Goal: Transaction & Acquisition: Purchase product/service

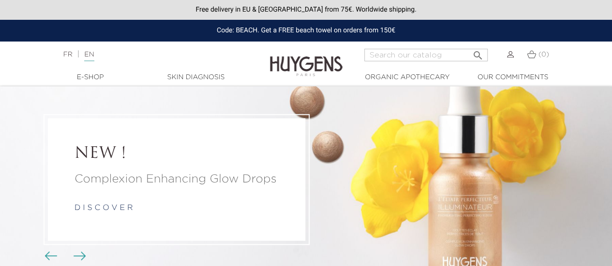
click at [507, 57] on img at bounding box center [510, 54] width 7 height 7
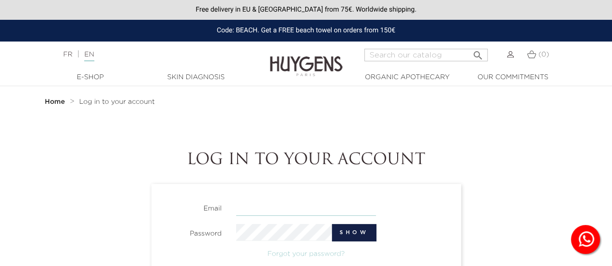
type input "[EMAIL_ADDRESS][DOMAIN_NAME]"
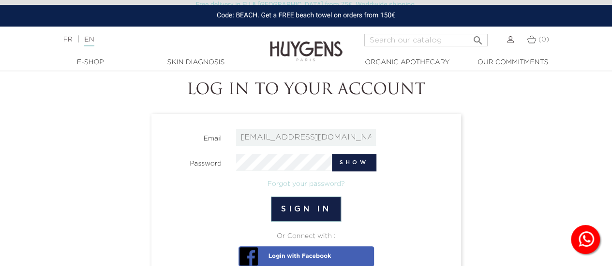
scroll to position [73, 0]
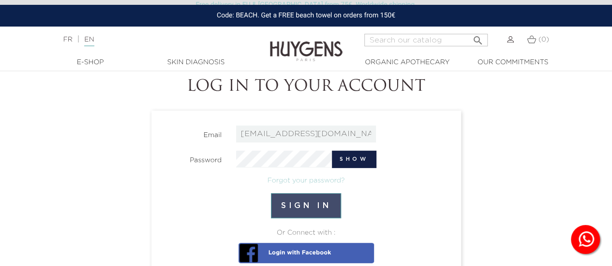
click at [323, 208] on button "Sign in" at bounding box center [306, 205] width 70 height 25
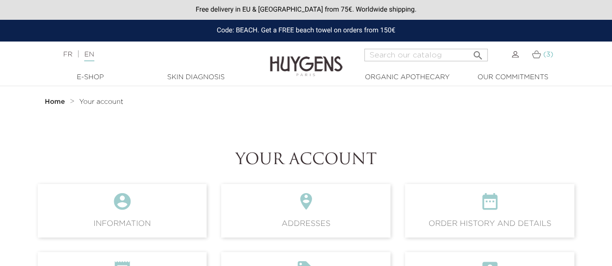
click at [535, 56] on img at bounding box center [535, 54] width 9 height 8
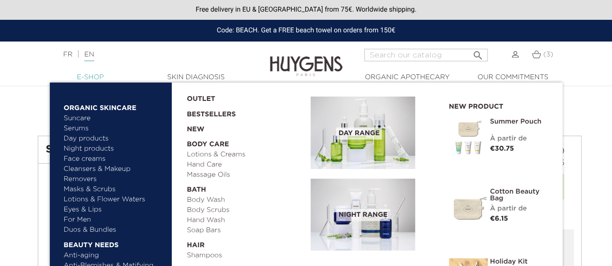
click at [103, 77] on link "  E-Shop" at bounding box center [90, 78] width 97 height 10
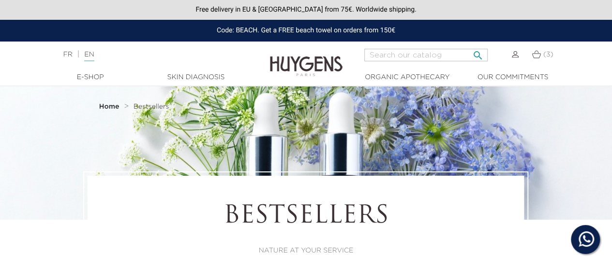
click at [385, 58] on input "Search" at bounding box center [425, 55] width 123 height 13
type input "oils"
click at [469, 46] on button " Search" at bounding box center [477, 52] width 17 height 13
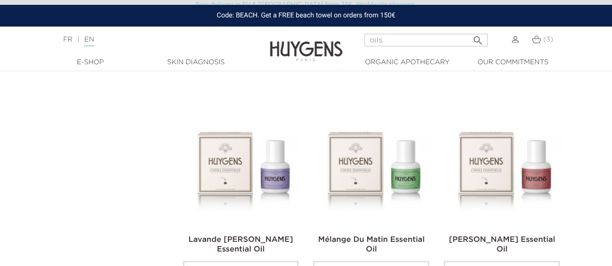
scroll to position [561, 0]
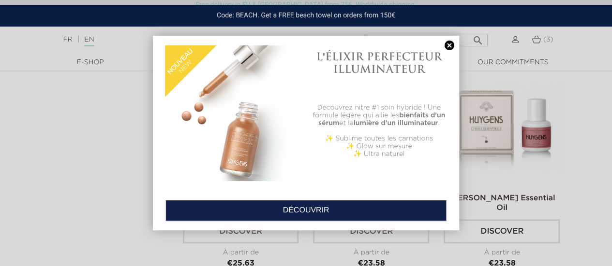
click at [450, 46] on link at bounding box center [449, 46] width 14 height 10
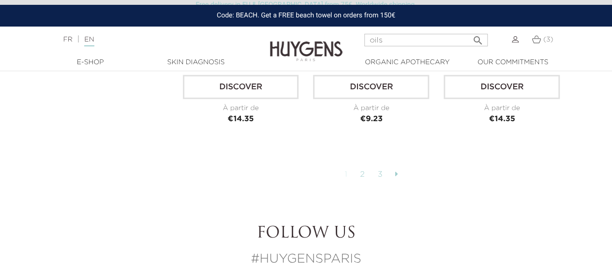
scroll to position [2214, 0]
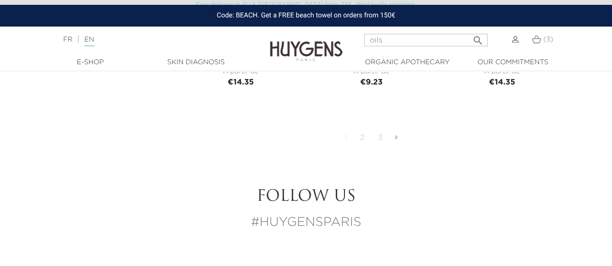
click at [362, 134] on link "2" at bounding box center [362, 138] width 15 height 16
click at [395, 135] on icon at bounding box center [396, 137] width 3 height 8
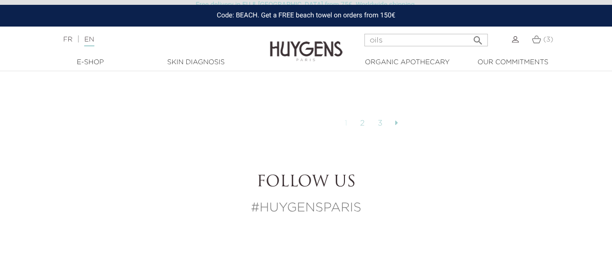
scroll to position [2204, 0]
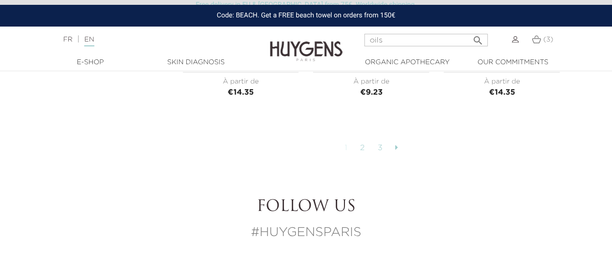
click at [362, 145] on link "2" at bounding box center [362, 148] width 15 height 16
click at [543, 41] on span "(3)" at bounding box center [548, 39] width 10 height 7
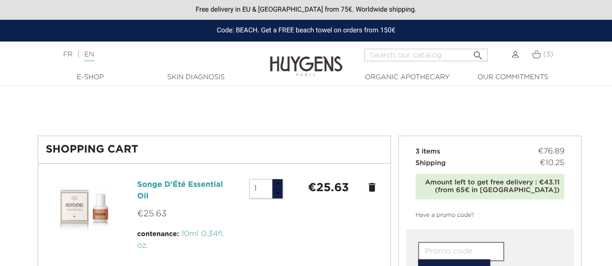
click at [192, 186] on link "Songe D'Été Essential Oil" at bounding box center [180, 190] width 86 height 19
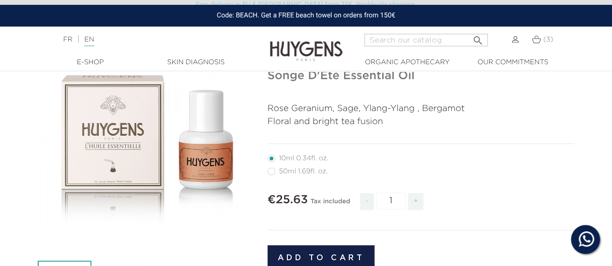
scroll to position [92, 0]
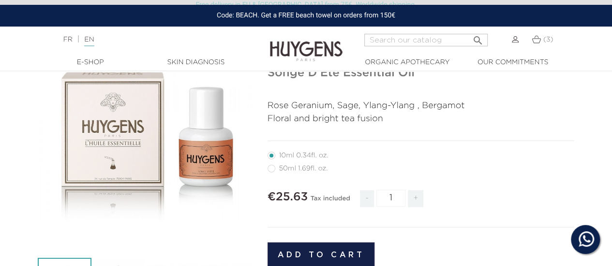
click at [273, 171] on label4"] "50ml 1.69fl. oz." at bounding box center [303, 169] width 72 height 8
radio input "true"
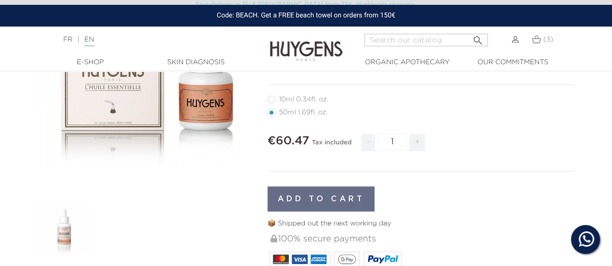
scroll to position [137, 0]
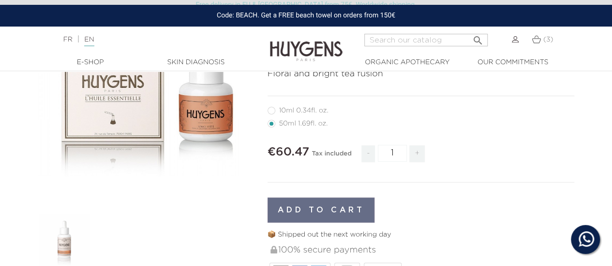
click at [274, 110] on label2"] "10ml 0.34fl. oz." at bounding box center [303, 111] width 73 height 8
radio input "true"
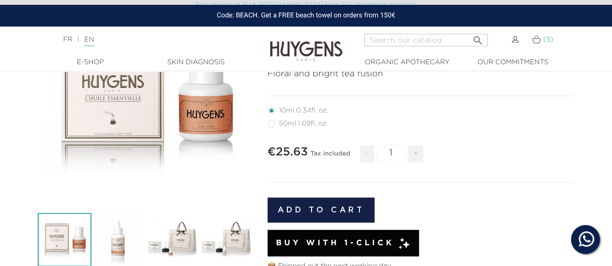
click at [544, 39] on span "(3)" at bounding box center [548, 39] width 10 height 7
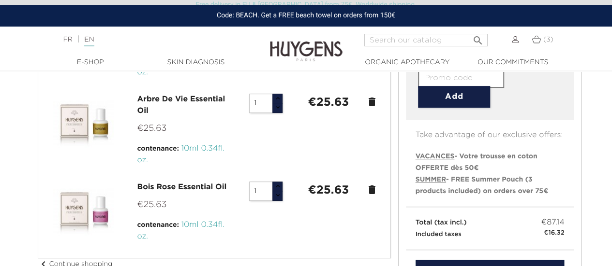
scroll to position [161, 0]
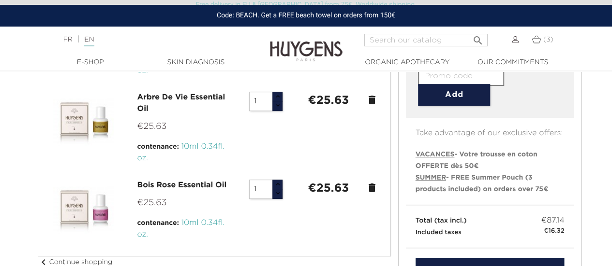
click at [165, 191] on div "€25.63" at bounding box center [151, 202] width 29 height 22
click at [167, 185] on link "Bois Rose Essential Oil" at bounding box center [181, 186] width 89 height 8
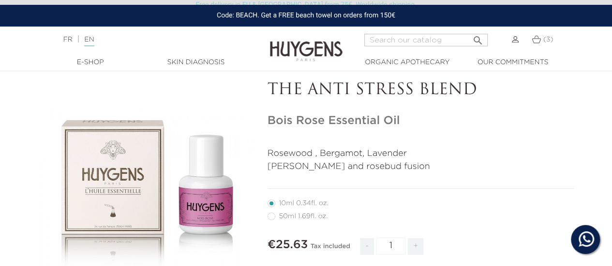
scroll to position [95, 0]
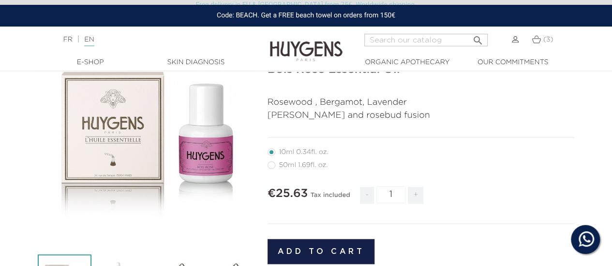
click at [273, 166] on label4"] "50ml 1.69fl. oz." at bounding box center [303, 165] width 72 height 8
radio input "true"
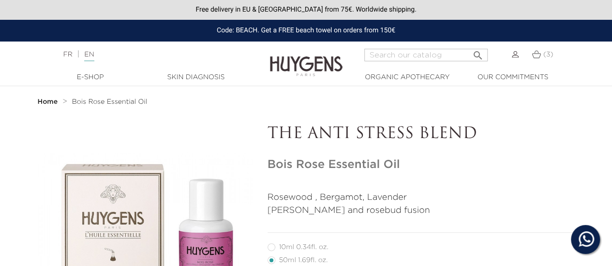
click at [274, 249] on label2"] "10ml 0.34fl. oz." at bounding box center [303, 248] width 73 height 8
radio input "true"
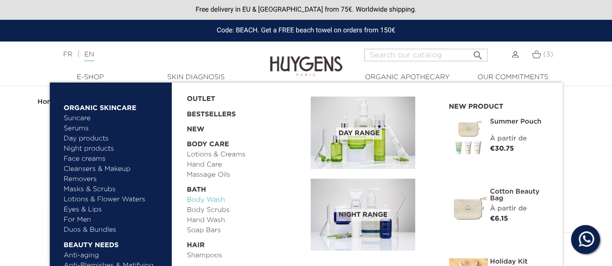
click at [221, 202] on link "Body Wash" at bounding box center [245, 200] width 117 height 10
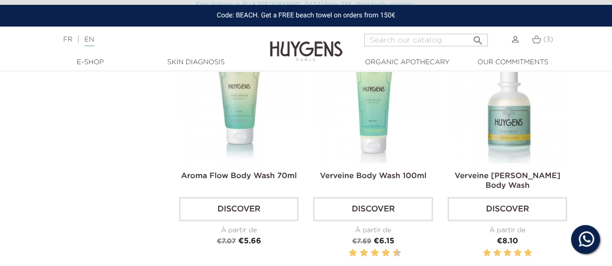
scroll to position [279, 0]
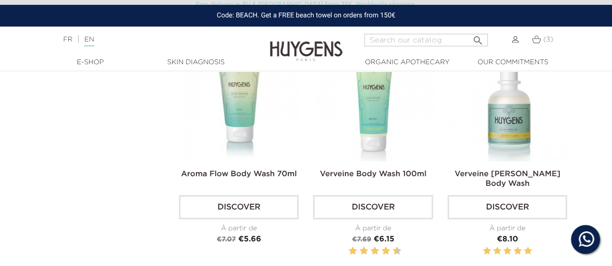
drag, startPoint x: 616, startPoint y: 35, endPoint x: 617, endPoint y: 80, distance: 45.5
